Goal: Transaction & Acquisition: Purchase product/service

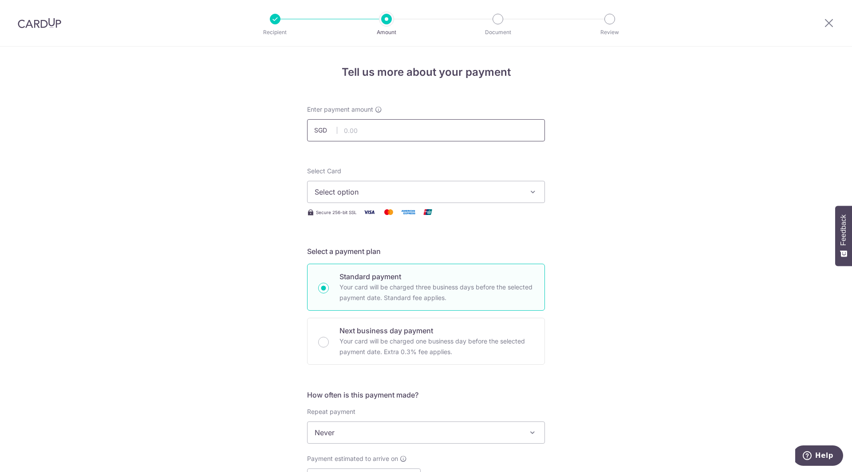
click at [432, 137] on input "text" at bounding box center [426, 130] width 238 height 22
click at [485, 189] on span "Select option" at bounding box center [417, 192] width 207 height 11
click at [590, 169] on div "Tell us more about your payment Enter payment amount SGD Select Card Select opt…" at bounding box center [426, 448] width 852 height 802
click at [446, 123] on input "text" at bounding box center [426, 130] width 238 height 22
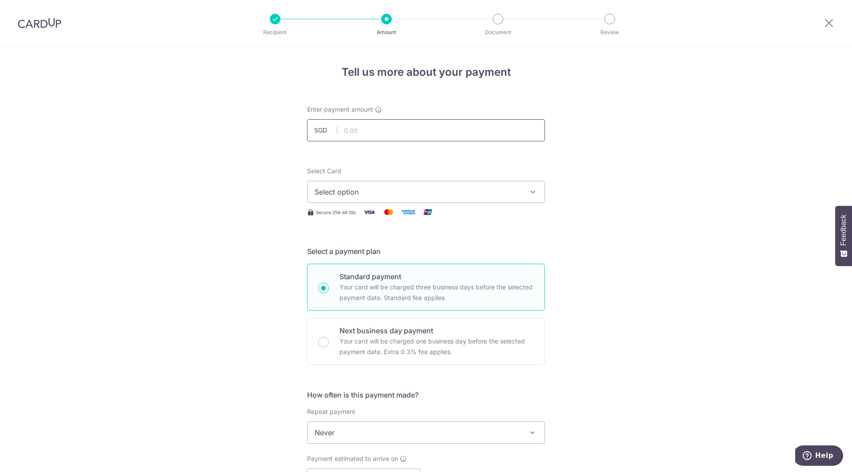
click at [382, 126] on input "text" at bounding box center [426, 130] width 238 height 22
click at [29, 24] on img at bounding box center [39, 23] width 43 height 11
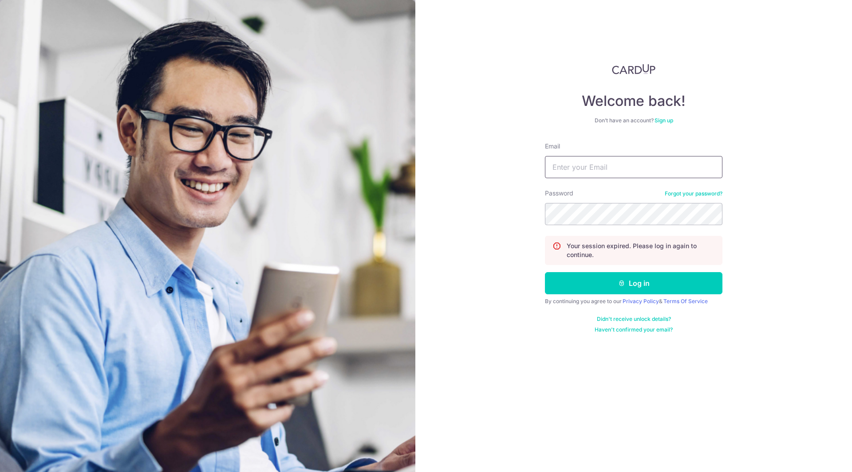
type input "[PERSON_NAME][EMAIL_ADDRESS][PERSON_NAME][DOMAIN_NAME]"
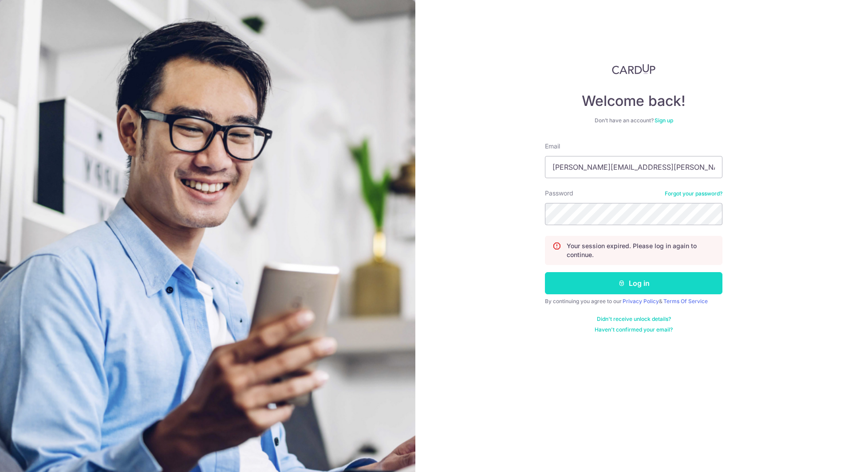
click at [629, 289] on button "Log in" at bounding box center [633, 283] width 177 height 22
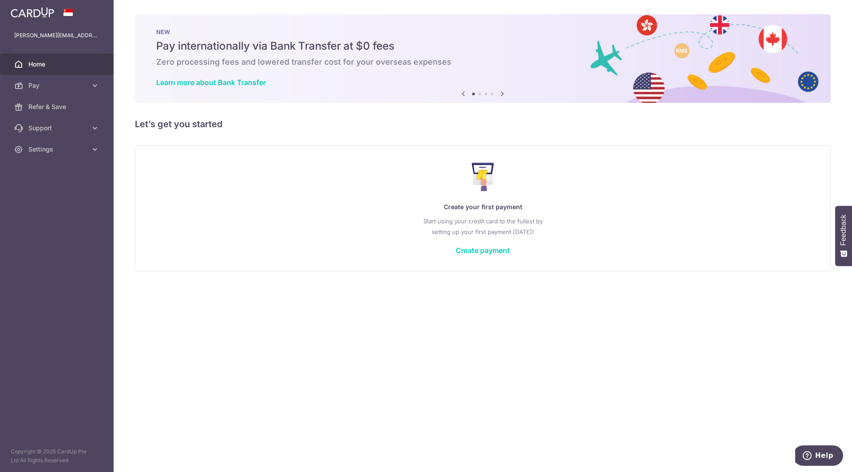
click at [491, 237] on p "Start using your credit card to the fullest by setting up your first payment [D…" at bounding box center [482, 226] width 659 height 21
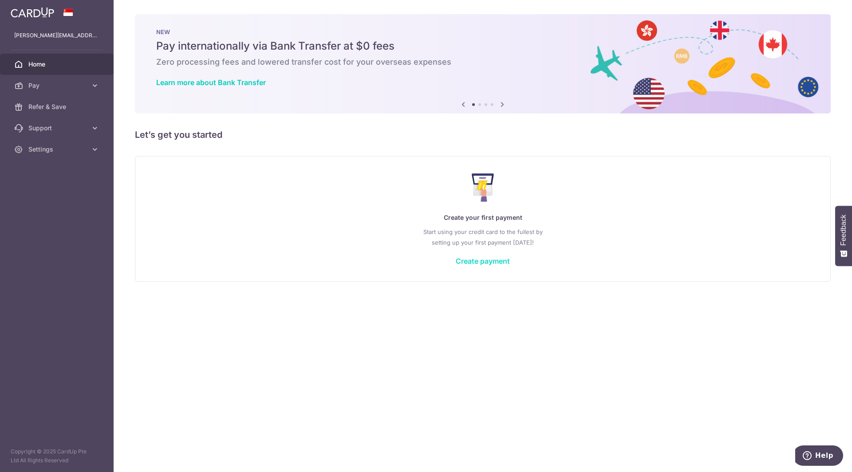
click at [492, 259] on link "Create payment" at bounding box center [483, 261] width 54 height 9
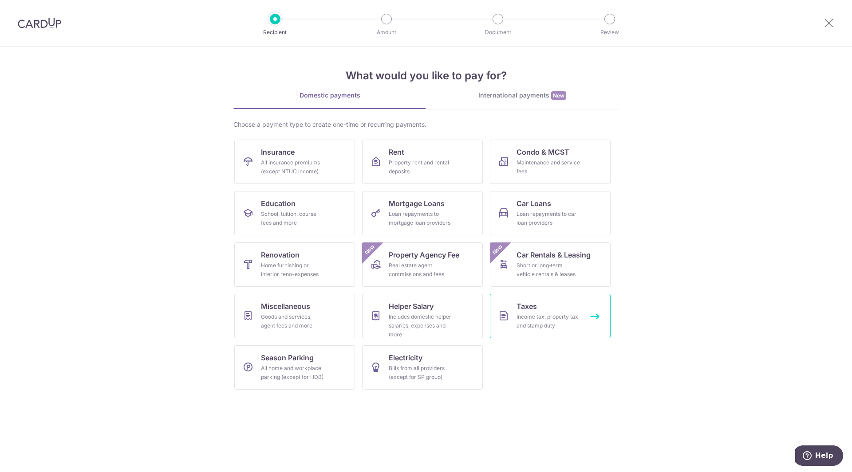
click at [522, 320] on div "Income tax, property tax and stamp duty" at bounding box center [548, 322] width 64 height 18
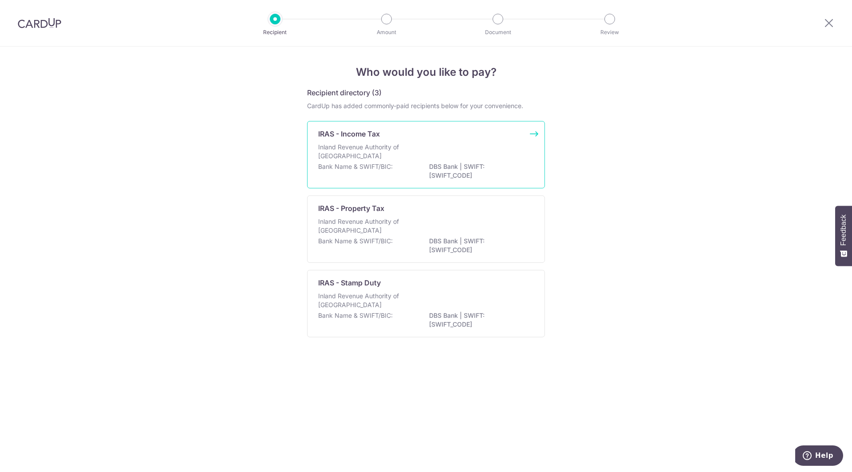
click at [475, 145] on div "Inland Revenue Authority of Singapore" at bounding box center [426, 153] width 216 height 20
